Goal: Task Accomplishment & Management: Complete application form

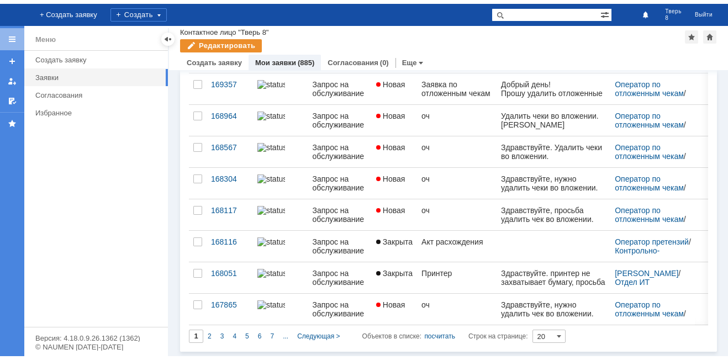
scroll to position [432, 0]
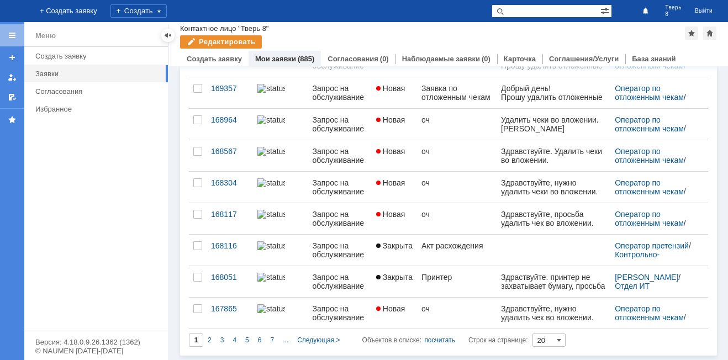
click at [530, 15] on input "text" at bounding box center [545, 10] width 109 height 13
type input "галстук"
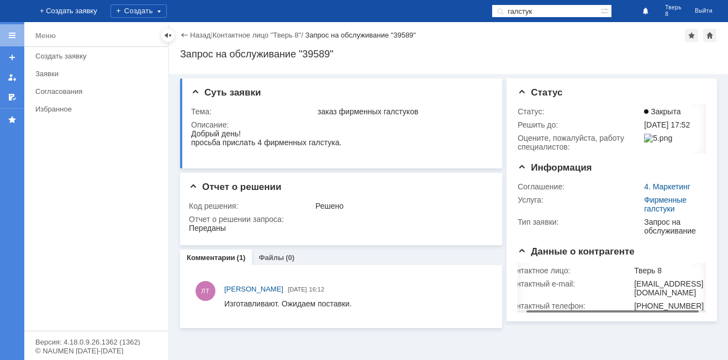
scroll to position [0, 17]
drag, startPoint x: 649, startPoint y: 301, endPoint x: 680, endPoint y: 298, distance: 31.6
click at [530, 298] on body "Идет загрузка, пожалуйста, подождите. На домашнюю + Создать заявку Создать галс…" at bounding box center [364, 180] width 728 height 360
click at [530, 301] on div "[PHONE_NUMBER]" at bounding box center [669, 305] width 70 height 9
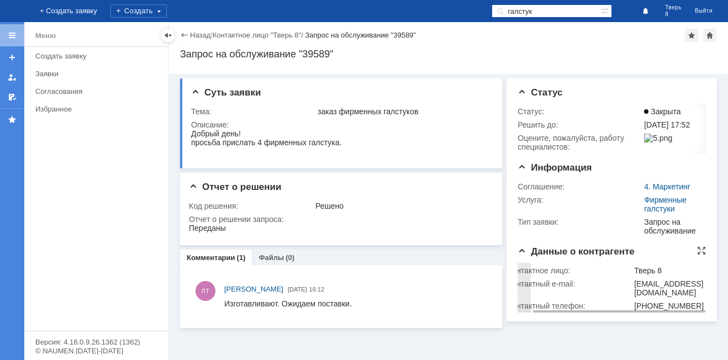
click at [530, 301] on div "[PHONE_NUMBER]" at bounding box center [669, 305] width 70 height 9
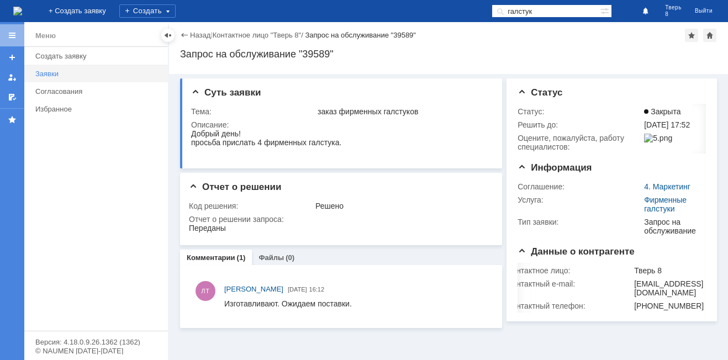
click at [70, 75] on div "Заявки" at bounding box center [98, 74] width 126 height 8
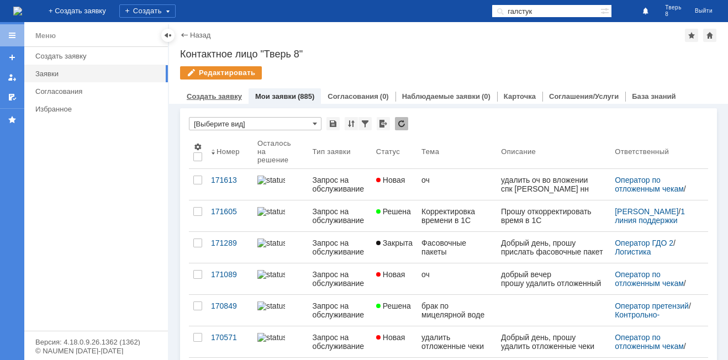
click at [197, 96] on link "Создать заявку" at bounding box center [214, 96] width 55 height 8
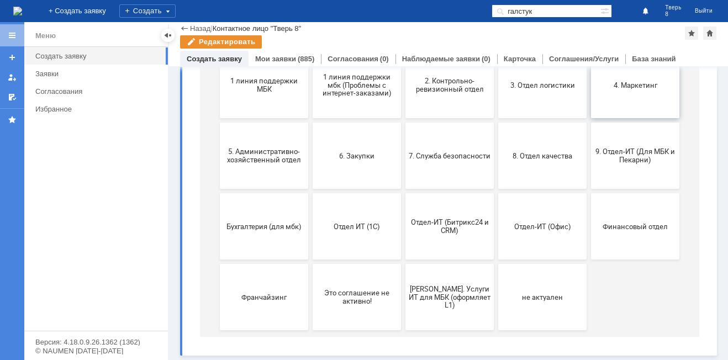
click at [530, 83] on span "4. Маркетинг" at bounding box center [635, 85] width 82 height 8
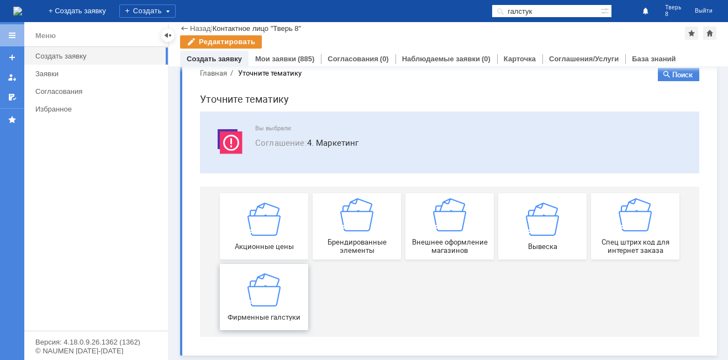
click at [274, 303] on img at bounding box center [263, 289] width 33 height 33
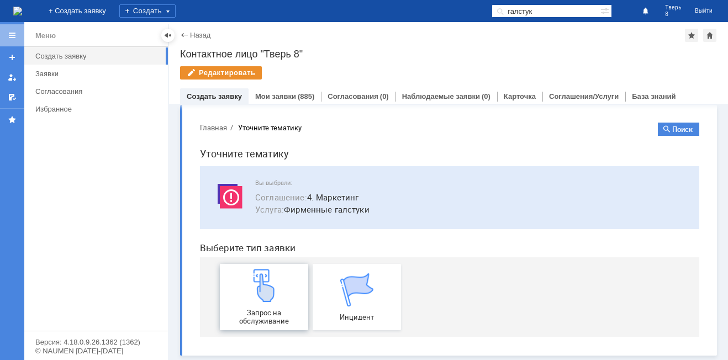
click at [260, 284] on img at bounding box center [263, 285] width 33 height 33
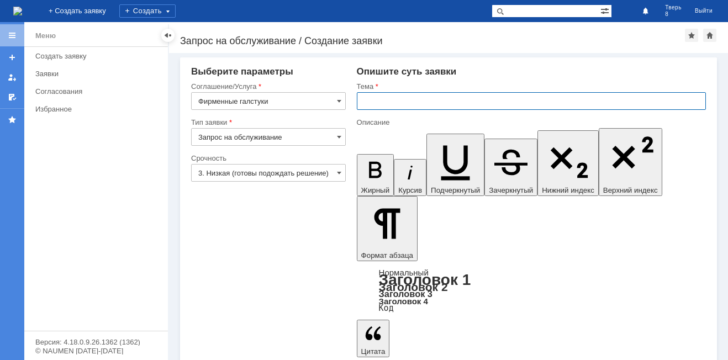
click at [385, 104] on input "text" at bounding box center [531, 101] width 349 height 18
type input "Заказ фирменных галстуков"
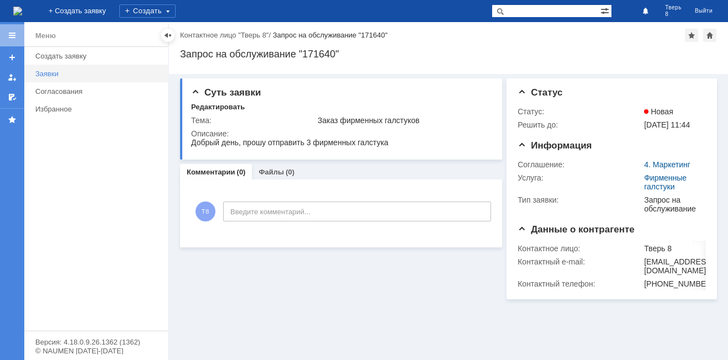
click at [86, 70] on div "Заявки" at bounding box center [98, 74] width 126 height 8
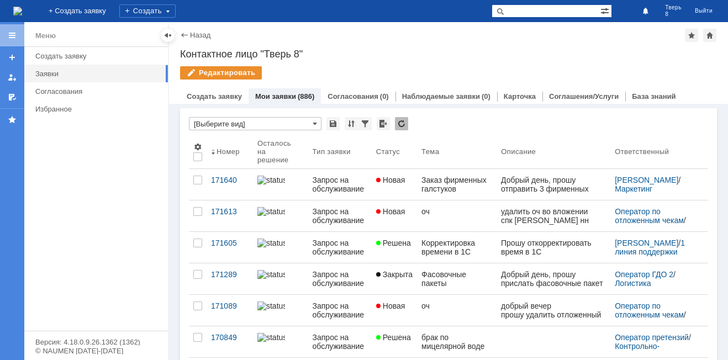
click at [546, 7] on input "text" at bounding box center [545, 10] width 109 height 13
type input "галстук"
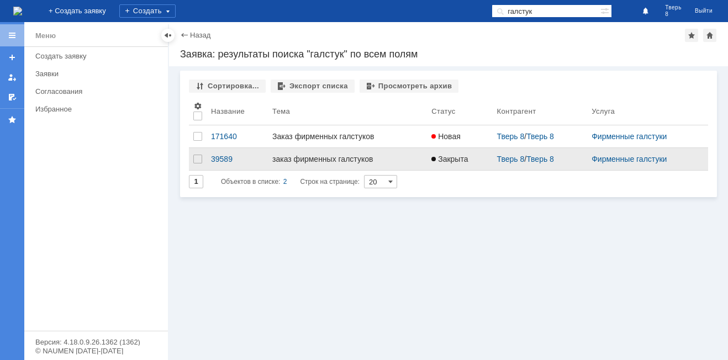
click at [435, 160] on div at bounding box center [434, 159] width 7 height 9
